Goal: Navigation & Orientation: Find specific page/section

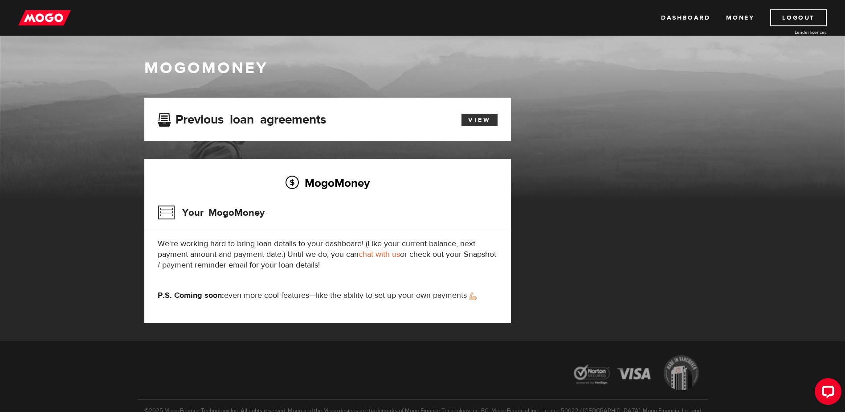
click at [466, 117] on link "View" at bounding box center [480, 120] width 36 height 12
click at [697, 18] on link "Dashboard" at bounding box center [685, 17] width 49 height 17
click at [742, 15] on link "Money" at bounding box center [740, 17] width 28 height 17
click at [698, 17] on link "Dashboard" at bounding box center [685, 17] width 49 height 17
